Goal: Browse casually

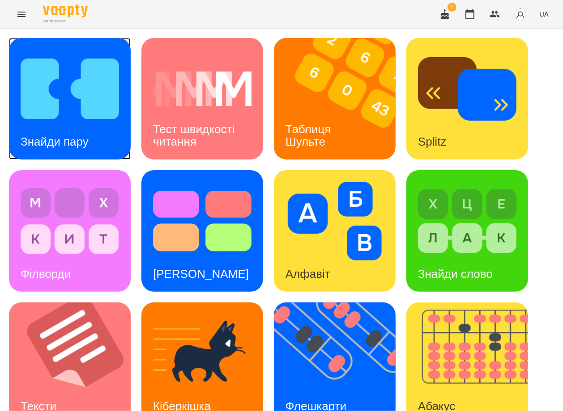
click at [72, 70] on img at bounding box center [70, 89] width 98 height 79
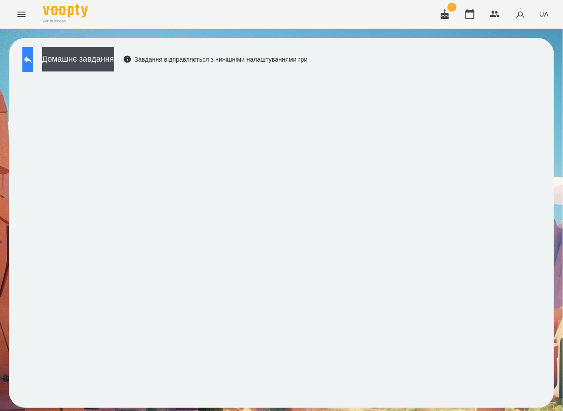
click at [30, 53] on button at bounding box center [27, 59] width 11 height 25
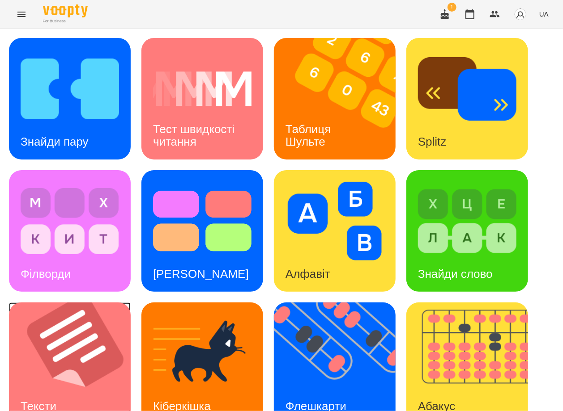
click at [88, 352] on img at bounding box center [75, 364] width 133 height 122
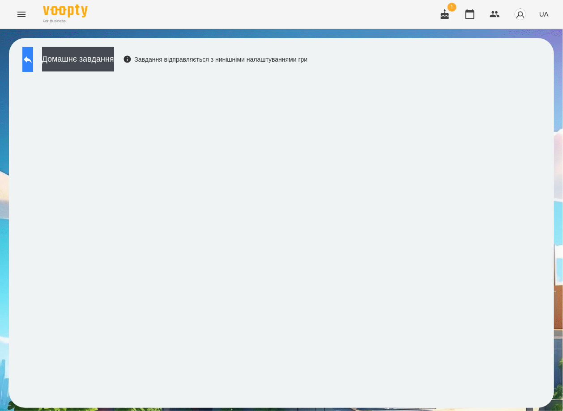
click at [33, 70] on button at bounding box center [27, 59] width 11 height 25
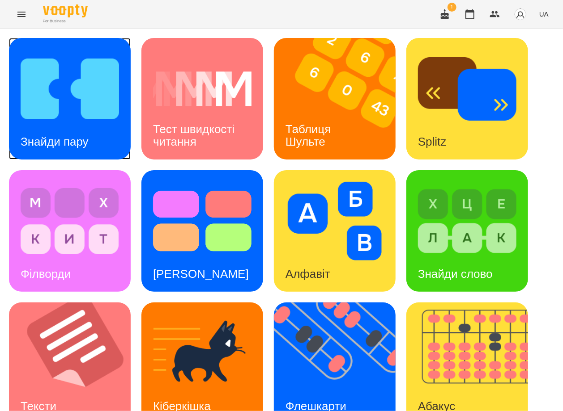
click at [51, 118] on img at bounding box center [70, 89] width 98 height 79
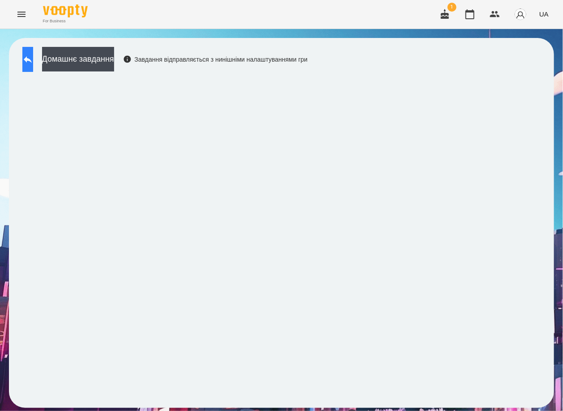
click at [33, 64] on button at bounding box center [27, 59] width 11 height 25
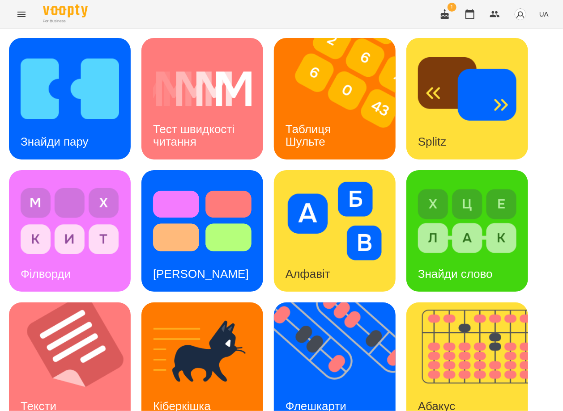
scroll to position [269, 0]
